Goal: Ask a question

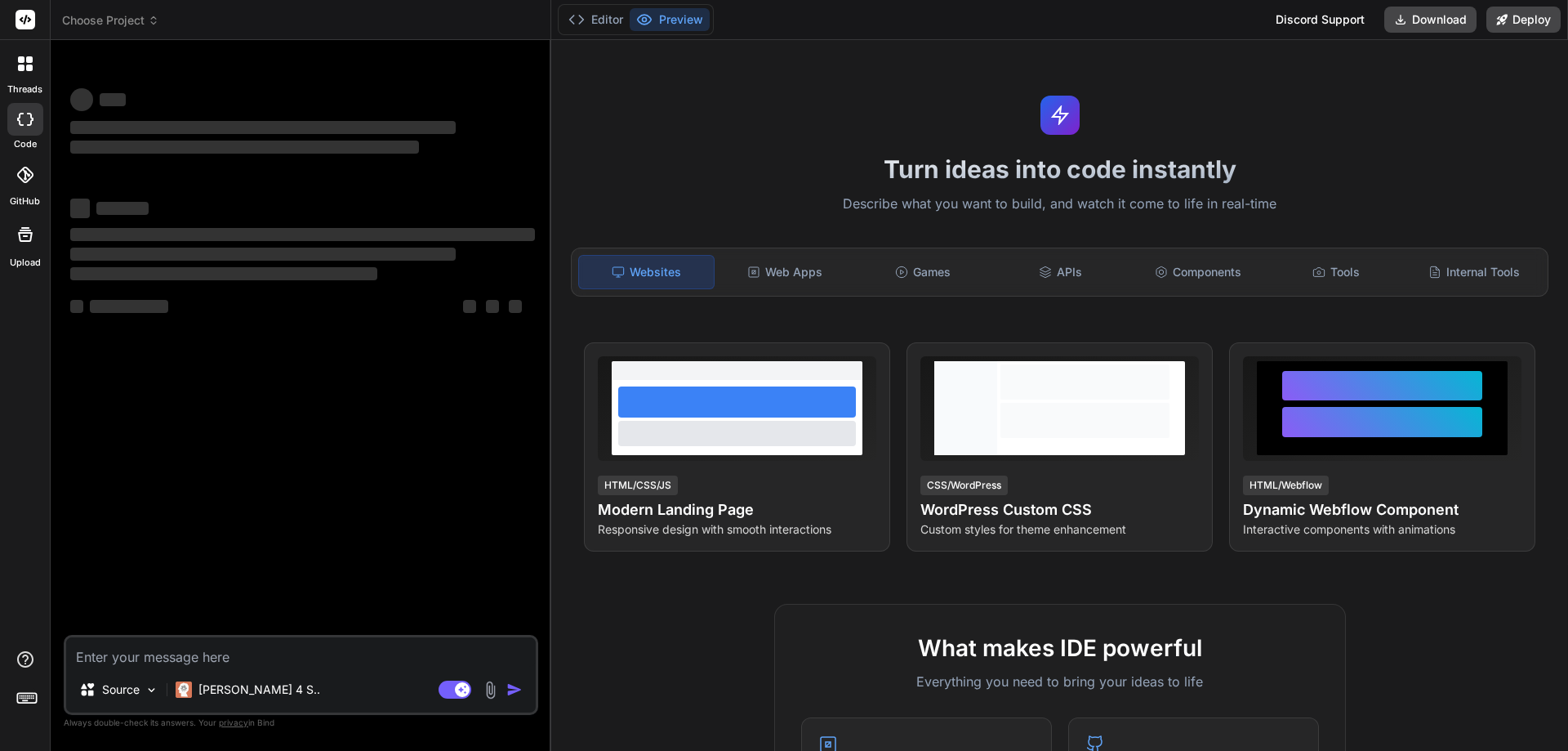
type textarea "x"
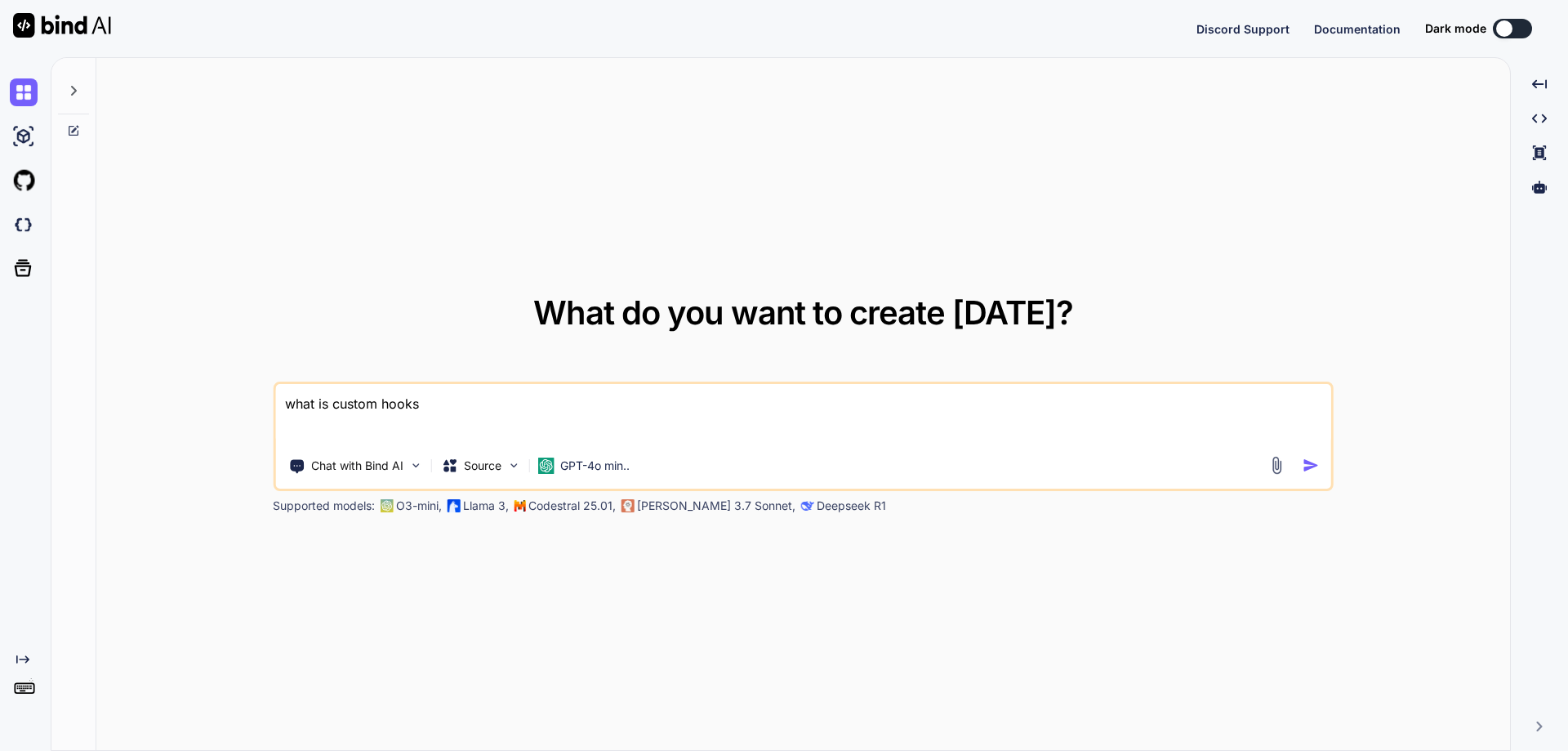
type textarea "x"
drag, startPoint x: 427, startPoint y: 400, endPoint x: 258, endPoint y: 400, distance: 169.0
click at [258, 400] on div "What do you want to create [DATE]? what is custom hooks Chat with Bind AI Sourc…" at bounding box center [803, 405] width 1414 height 694
type textarea "\"
type textarea "x"
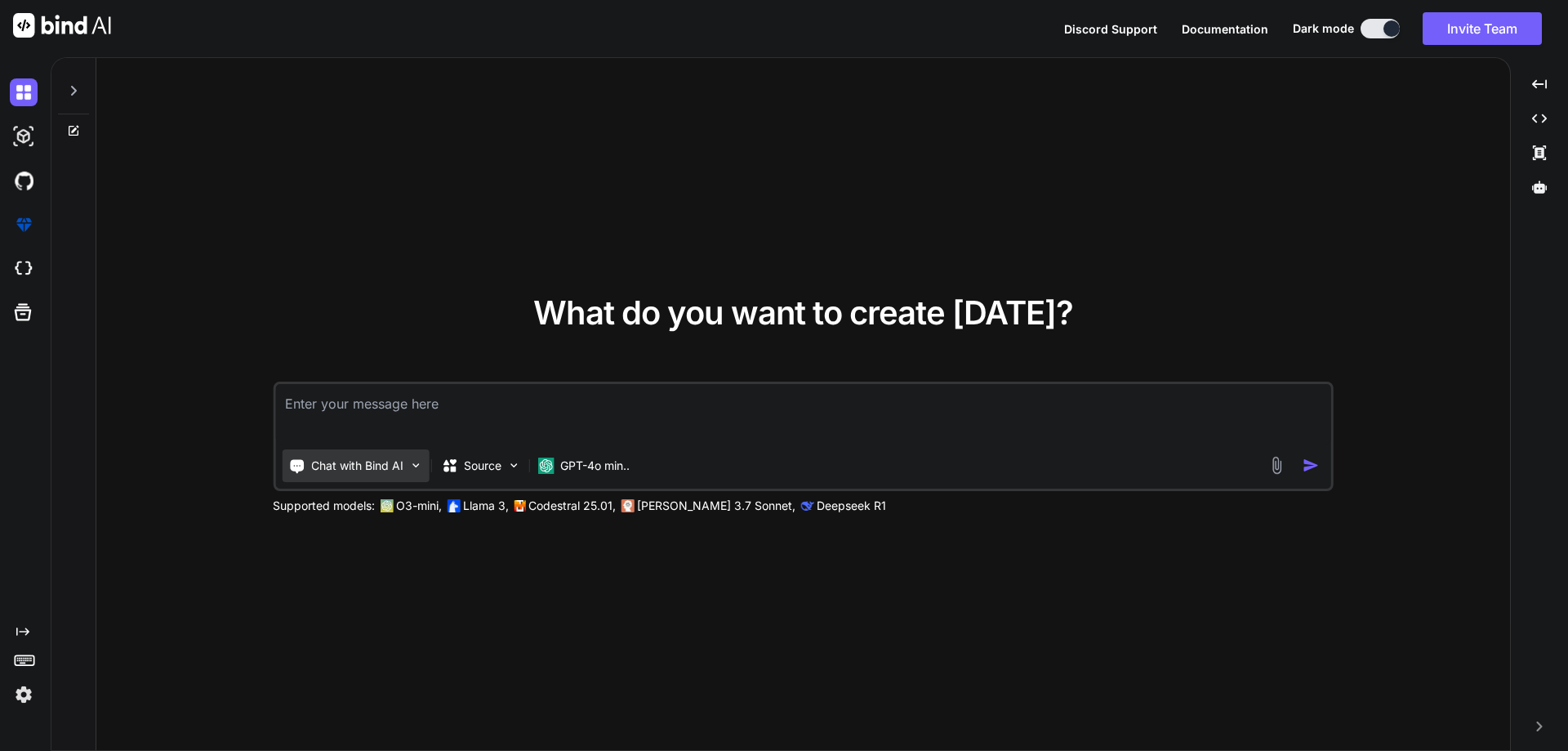
type textarea "x"
click at [300, 421] on textarea at bounding box center [803, 414] width 1056 height 61
click at [463, 418] on textarea at bounding box center [803, 414] width 1056 height 61
type textarea "how add variant items in QSR backoffice"
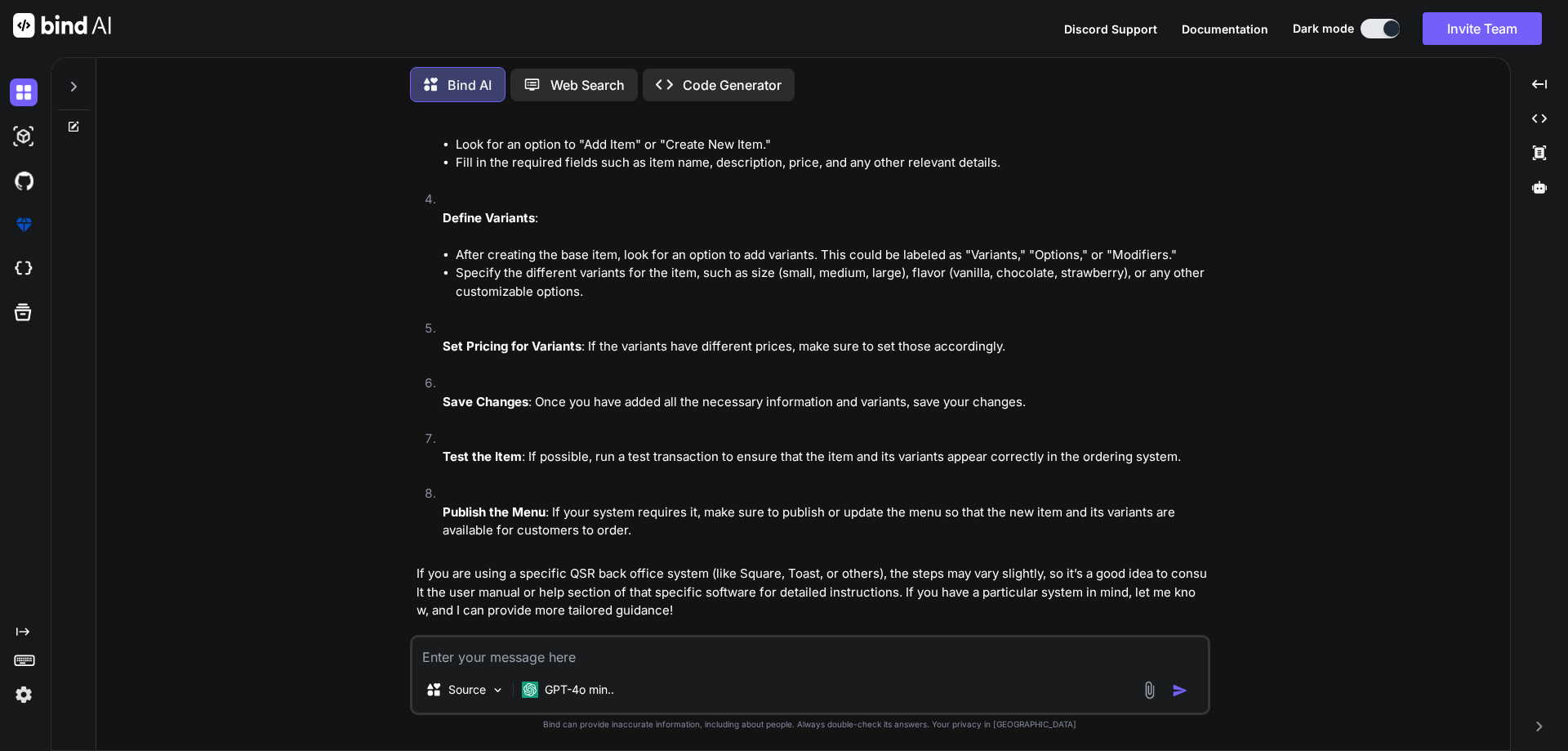
scroll to position [318, 0]
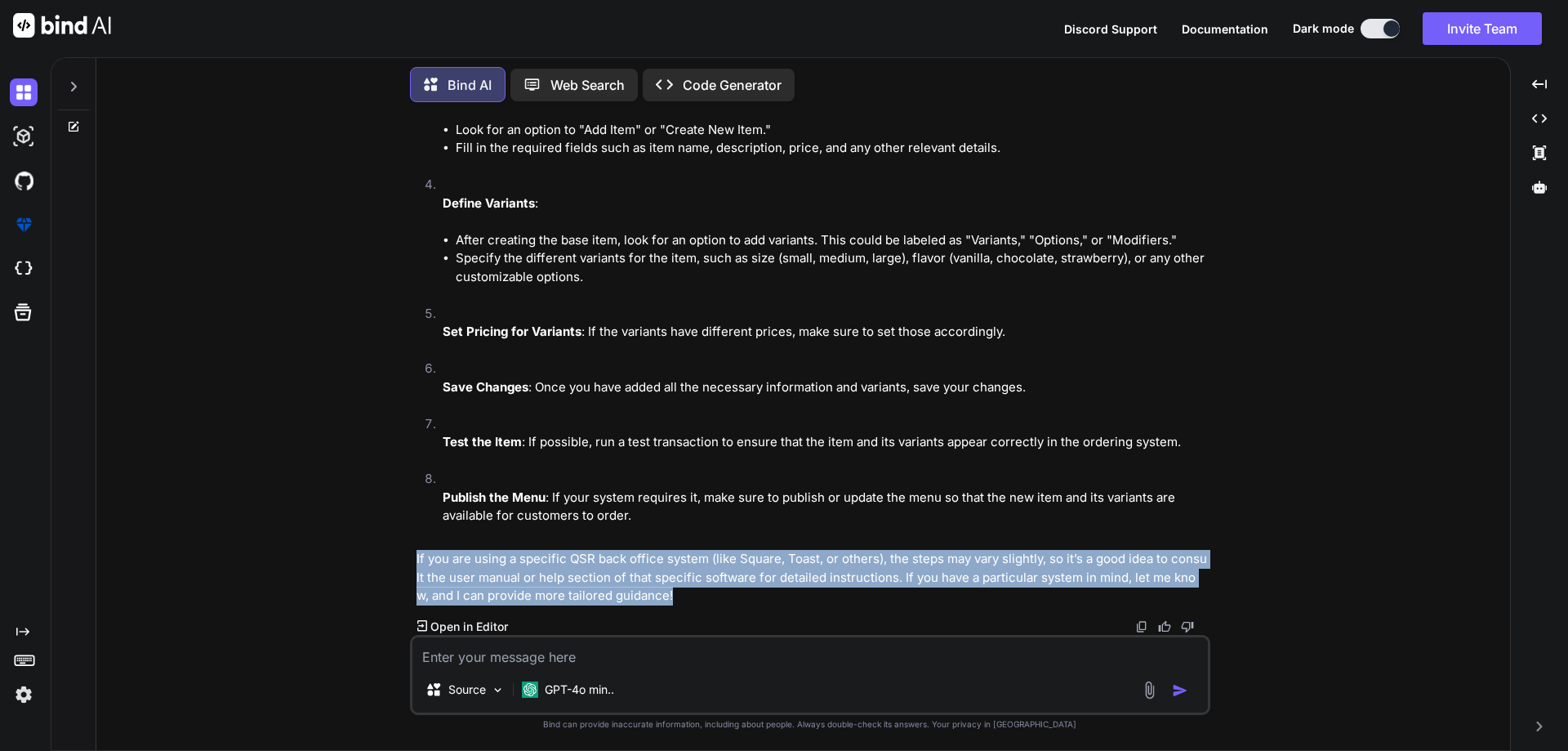
drag, startPoint x: 671, startPoint y: 599, endPoint x: 411, endPoint y: 560, distance: 262.9
click at [411, 560] on div "You how add variant items in QSR backoffice Bind AI Adding variant items in a Q…" at bounding box center [810, 432] width 800 height 635
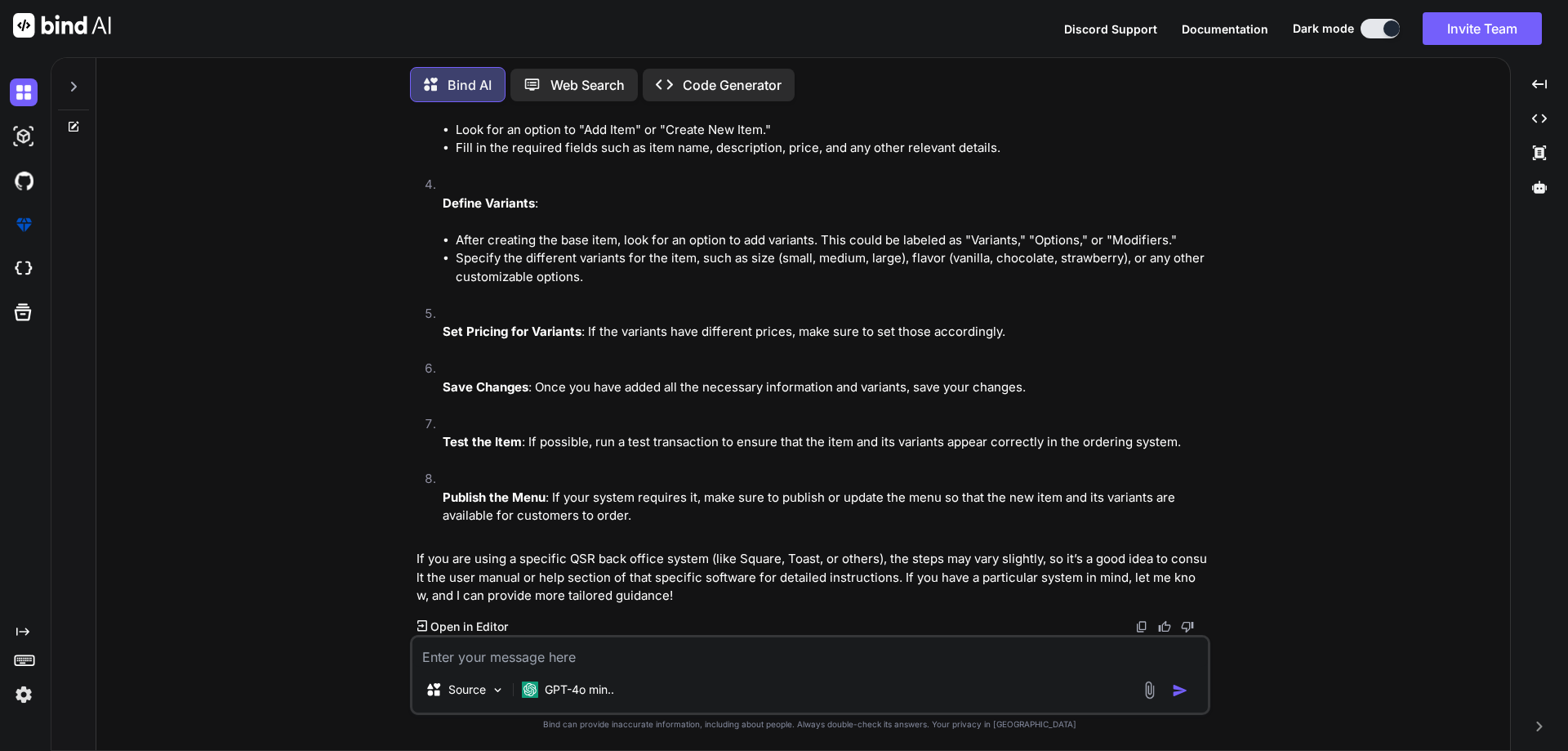
click at [650, 607] on div "Bind AI Adding variant items in a Quick Service Restaurant (QSR) back office ty…" at bounding box center [812, 245] width 791 height 780
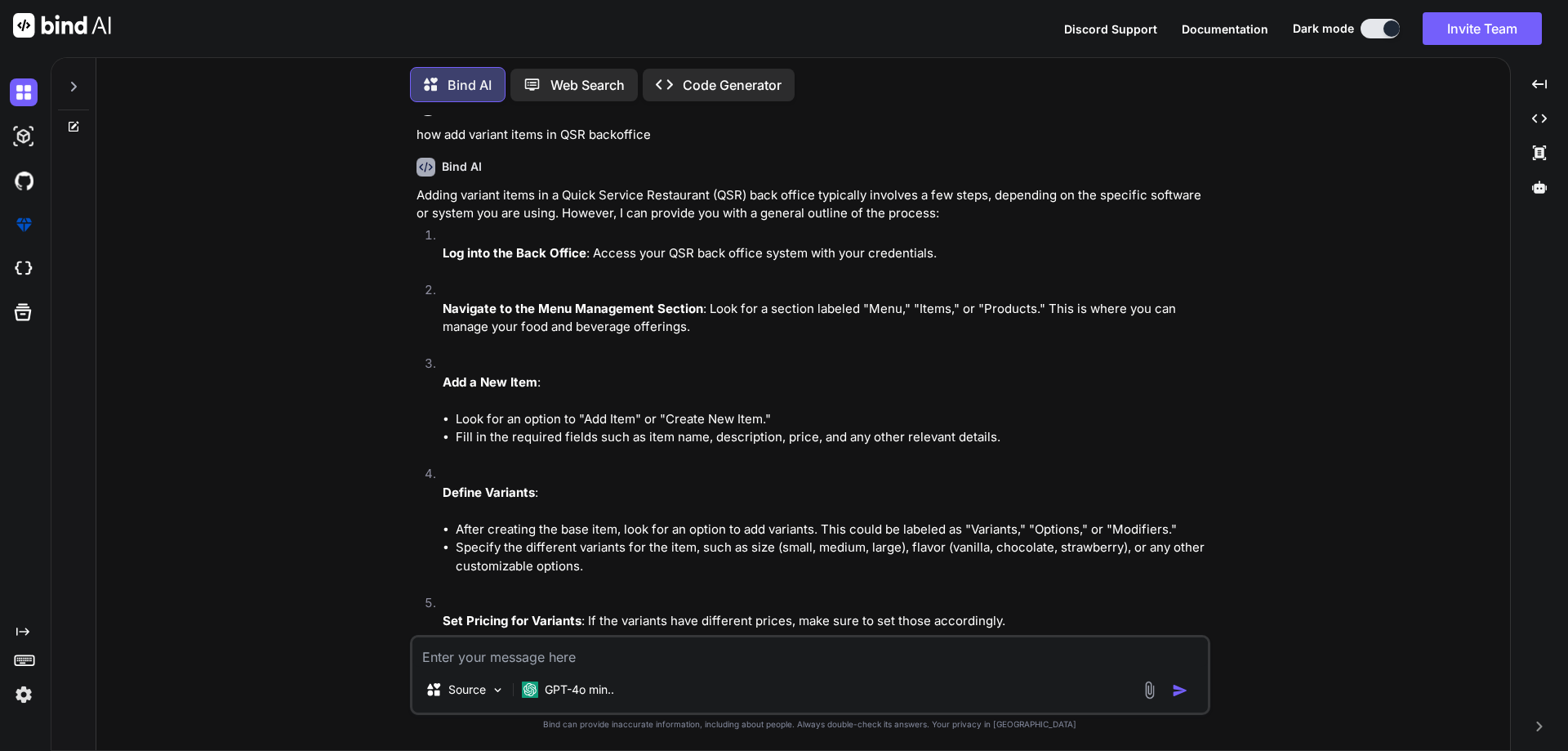
scroll to position [0, 0]
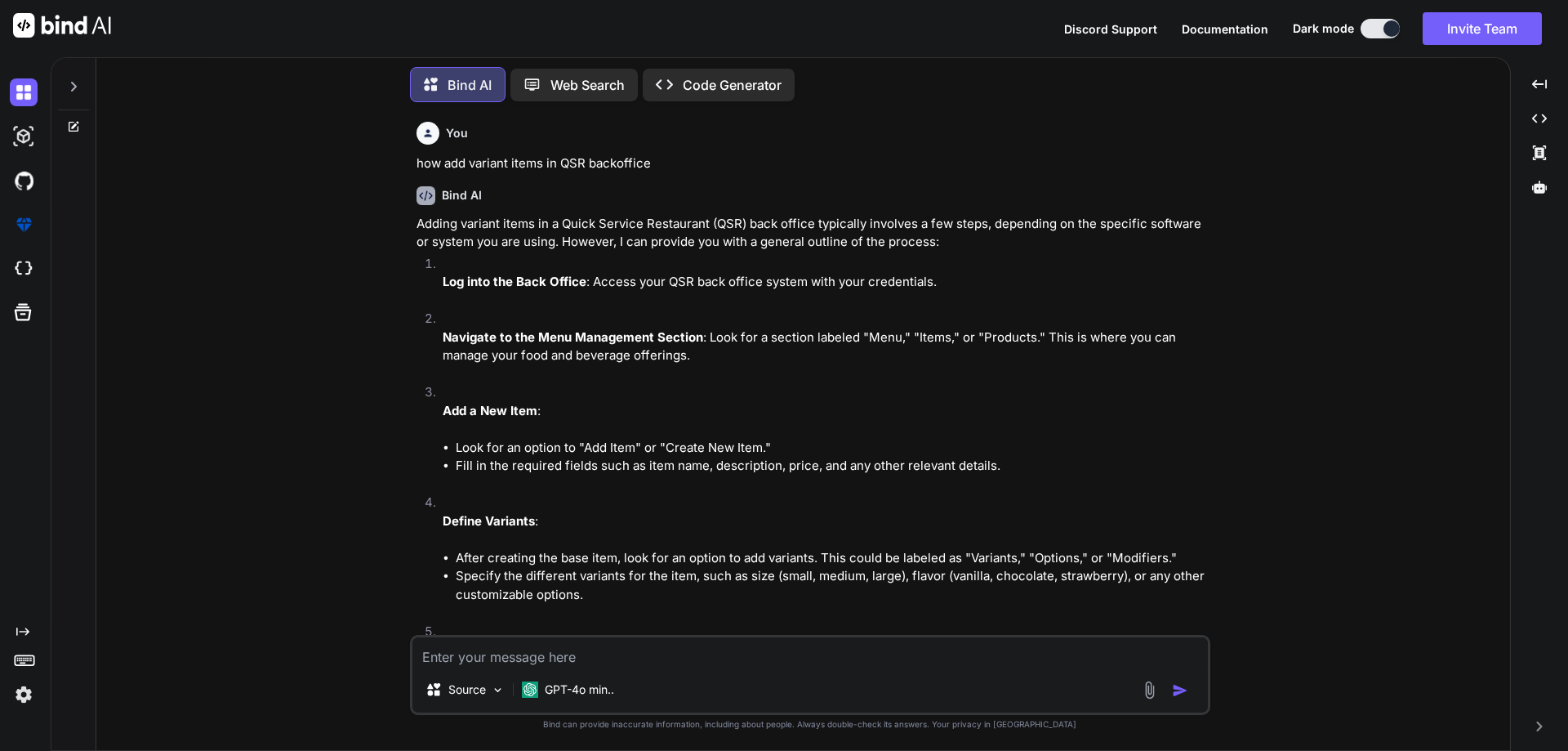
click at [516, 649] on textarea at bounding box center [810, 651] width 795 height 29
